Goal: Find specific page/section: Find specific page/section

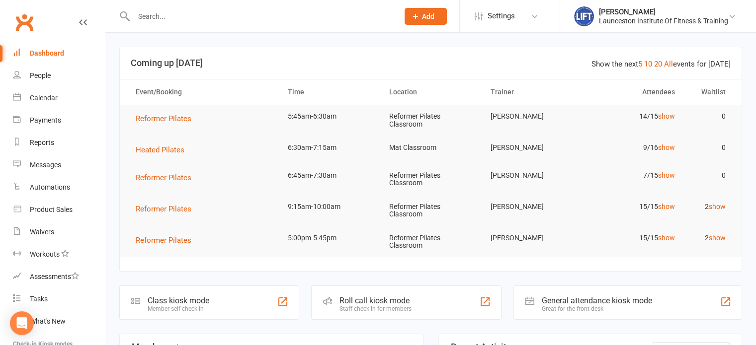
click at [209, 21] on input "text" at bounding box center [261, 16] width 261 height 14
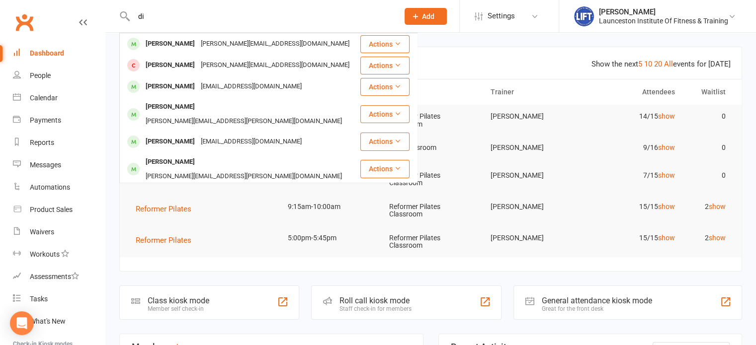
type input "d"
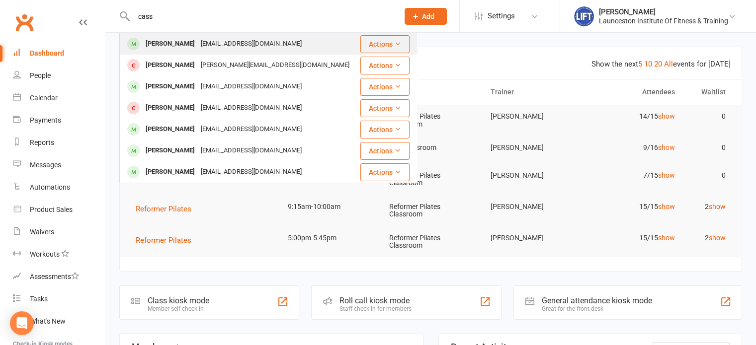
type input "cass"
click at [183, 49] on div "[PERSON_NAME]" at bounding box center [170, 44] width 55 height 14
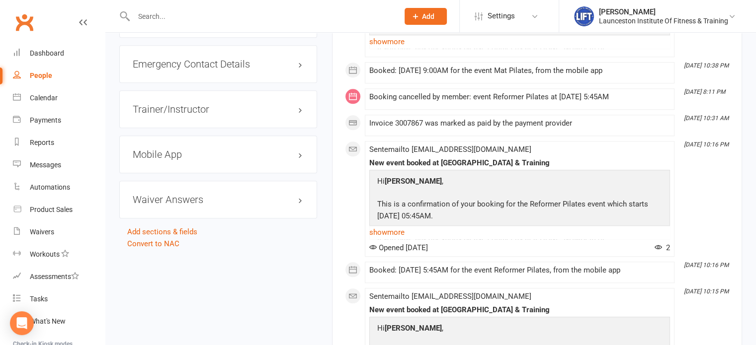
scroll to position [941, 0]
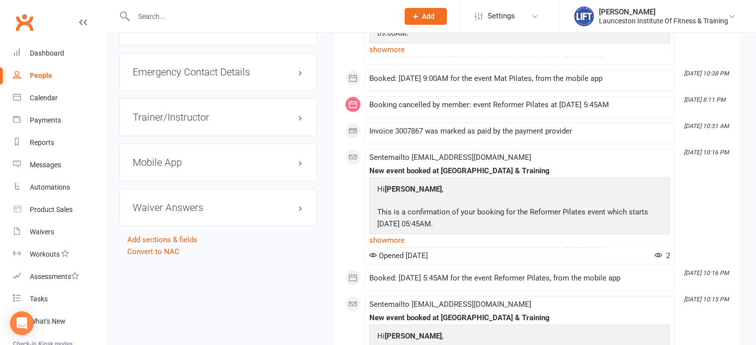
click at [179, 149] on div "Mobile App" at bounding box center [218, 163] width 198 height 38
click at [175, 165] on h3 "Mobile App" at bounding box center [218, 162] width 171 height 11
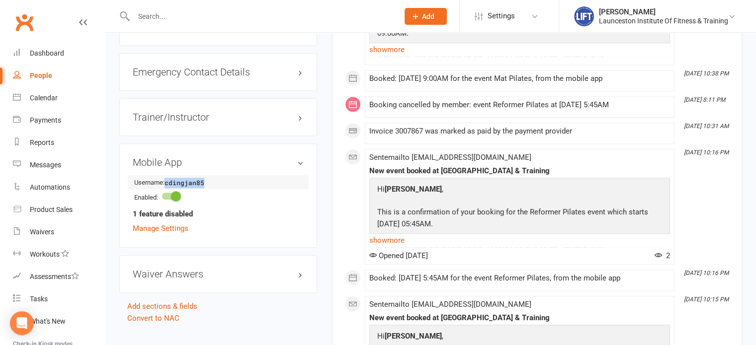
drag, startPoint x: 207, startPoint y: 181, endPoint x: 167, endPoint y: 183, distance: 39.8
click at [167, 183] on strong "cdingjan85" at bounding box center [193, 183] width 57 height 10
copy strong "cdingjan85"
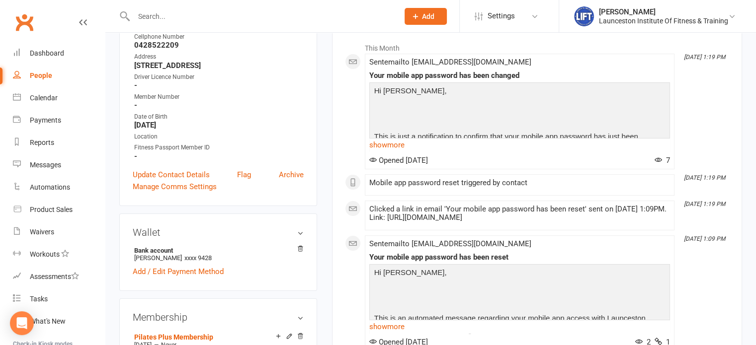
scroll to position [0, 0]
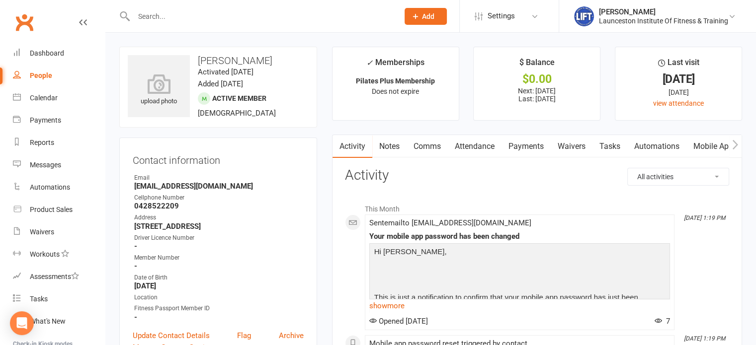
click at [533, 145] on link "Payments" at bounding box center [525, 146] width 49 height 23
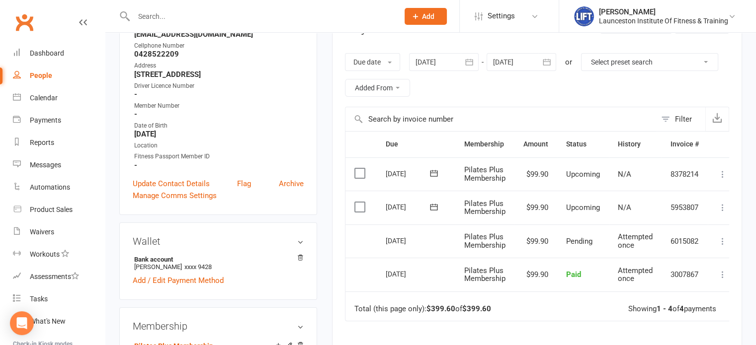
scroll to position [153, 0]
click at [209, 9] on input "text" at bounding box center [261, 16] width 261 height 14
type input "[PERSON_NAME] suit"
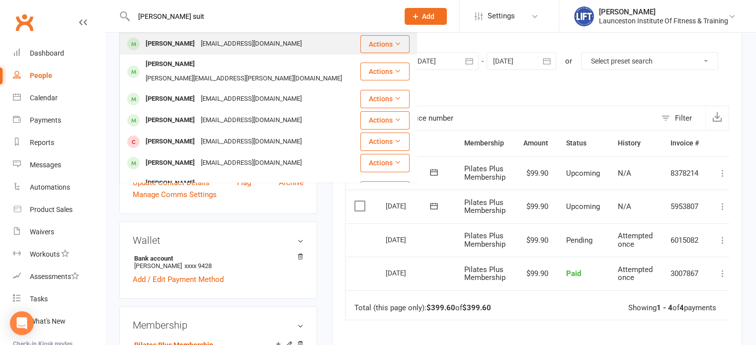
click at [201, 45] on div "[EMAIL_ADDRESS][DOMAIN_NAME]" at bounding box center [251, 44] width 107 height 14
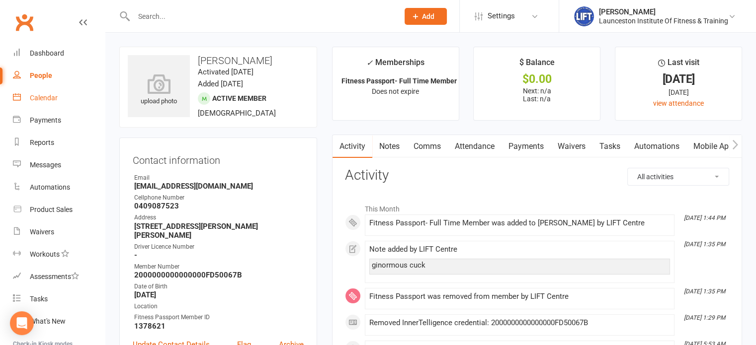
click at [41, 105] on link "Calendar" at bounding box center [59, 98] width 92 height 22
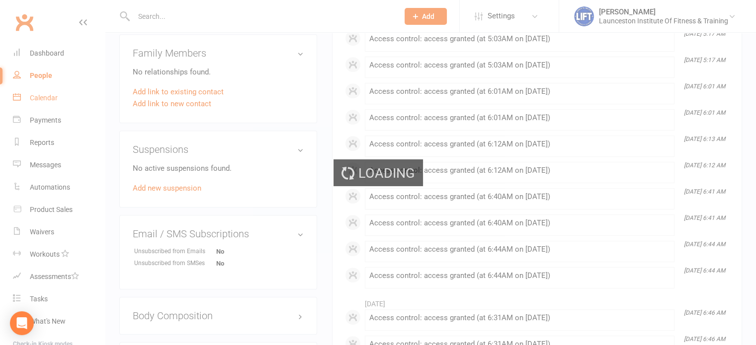
scroll to position [566, 0]
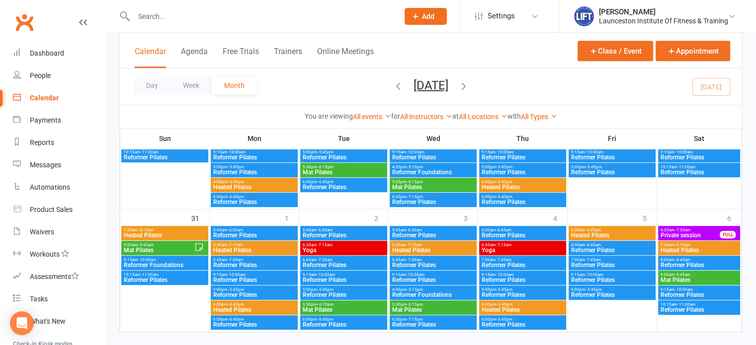
scroll to position [617, 0]
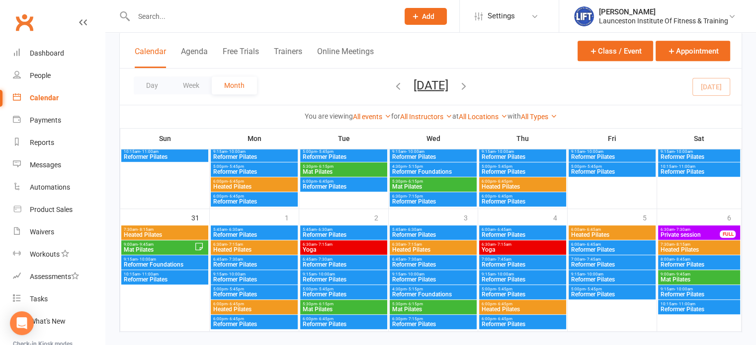
click at [262, 185] on span "Heated Pilates" at bounding box center [254, 187] width 83 height 6
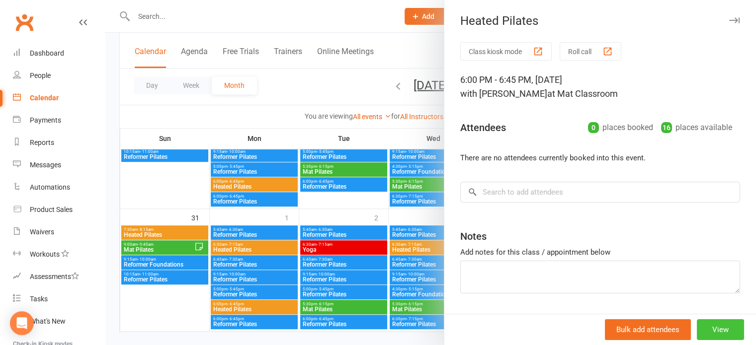
click at [707, 328] on button "View" at bounding box center [720, 330] width 47 height 21
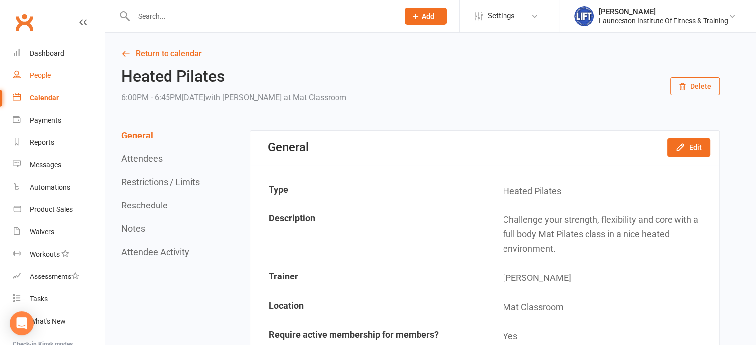
click at [41, 75] on div "People" at bounding box center [40, 76] width 21 height 8
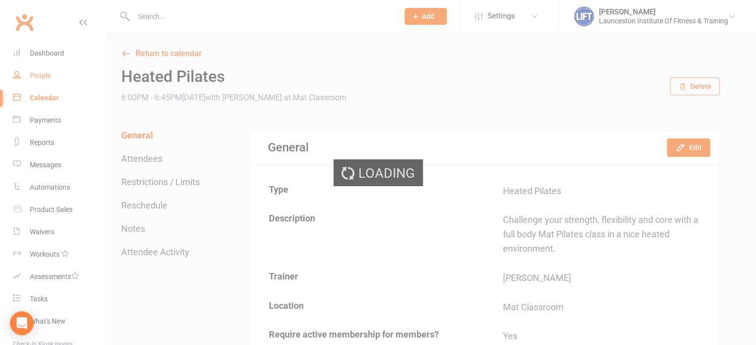
select select "100"
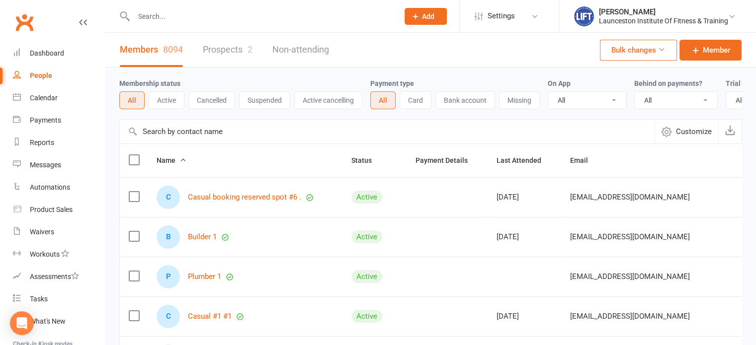
click at [13, 65] on link "People" at bounding box center [59, 76] width 92 height 22
select select "100"
click at [204, 26] on div at bounding box center [255, 16] width 272 height 32
click at [205, 20] on input "text" at bounding box center [261, 16] width 261 height 14
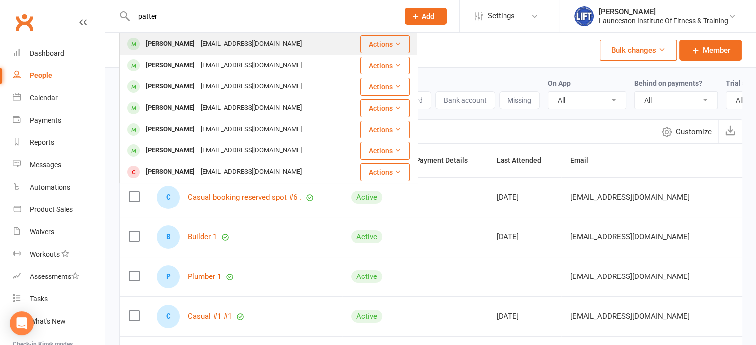
type input "patter"
click at [193, 49] on div "Callan Patterson" at bounding box center [170, 44] width 55 height 14
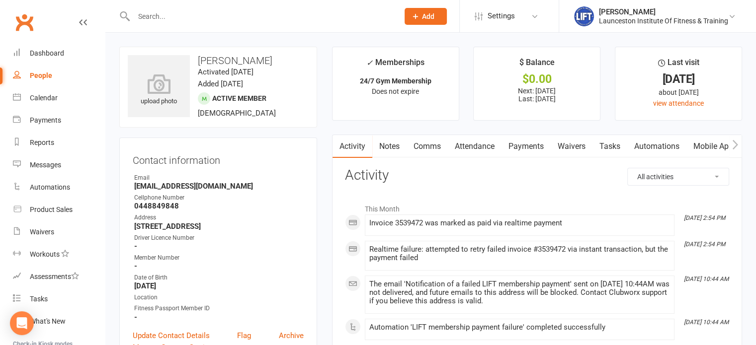
click at [527, 151] on link "Payments" at bounding box center [525, 146] width 49 height 23
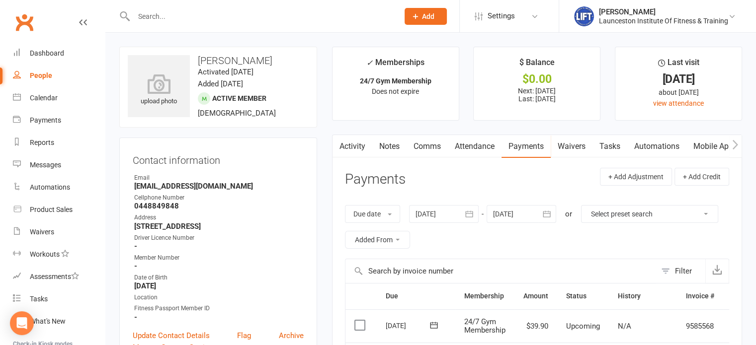
click at [186, 18] on input "text" at bounding box center [261, 16] width 261 height 14
